Goal: Information Seeking & Learning: Learn about a topic

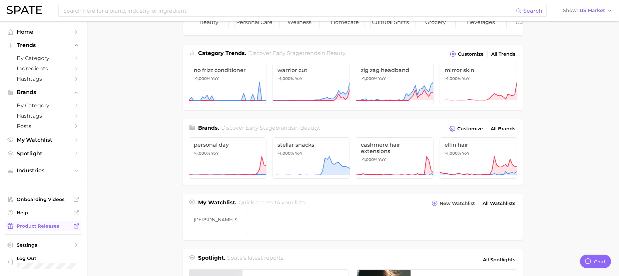
scroll to position [74, 0]
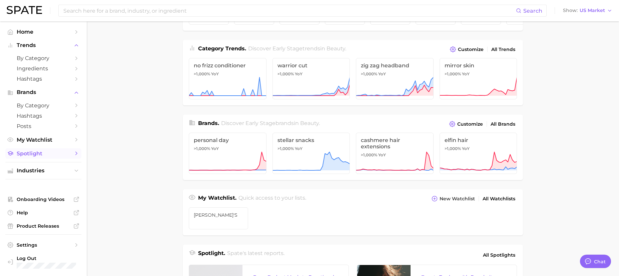
click at [29, 152] on span "Spotlight" at bounding box center [43, 153] width 53 height 6
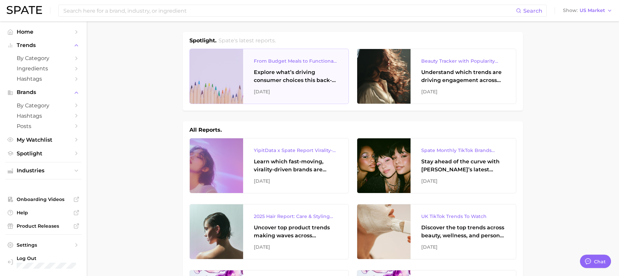
click at [284, 73] on div "Explore what’s driving consumer choices this back-to-school season From budget-…" at bounding box center [296, 76] width 84 height 16
